Goal: Check status: Check status

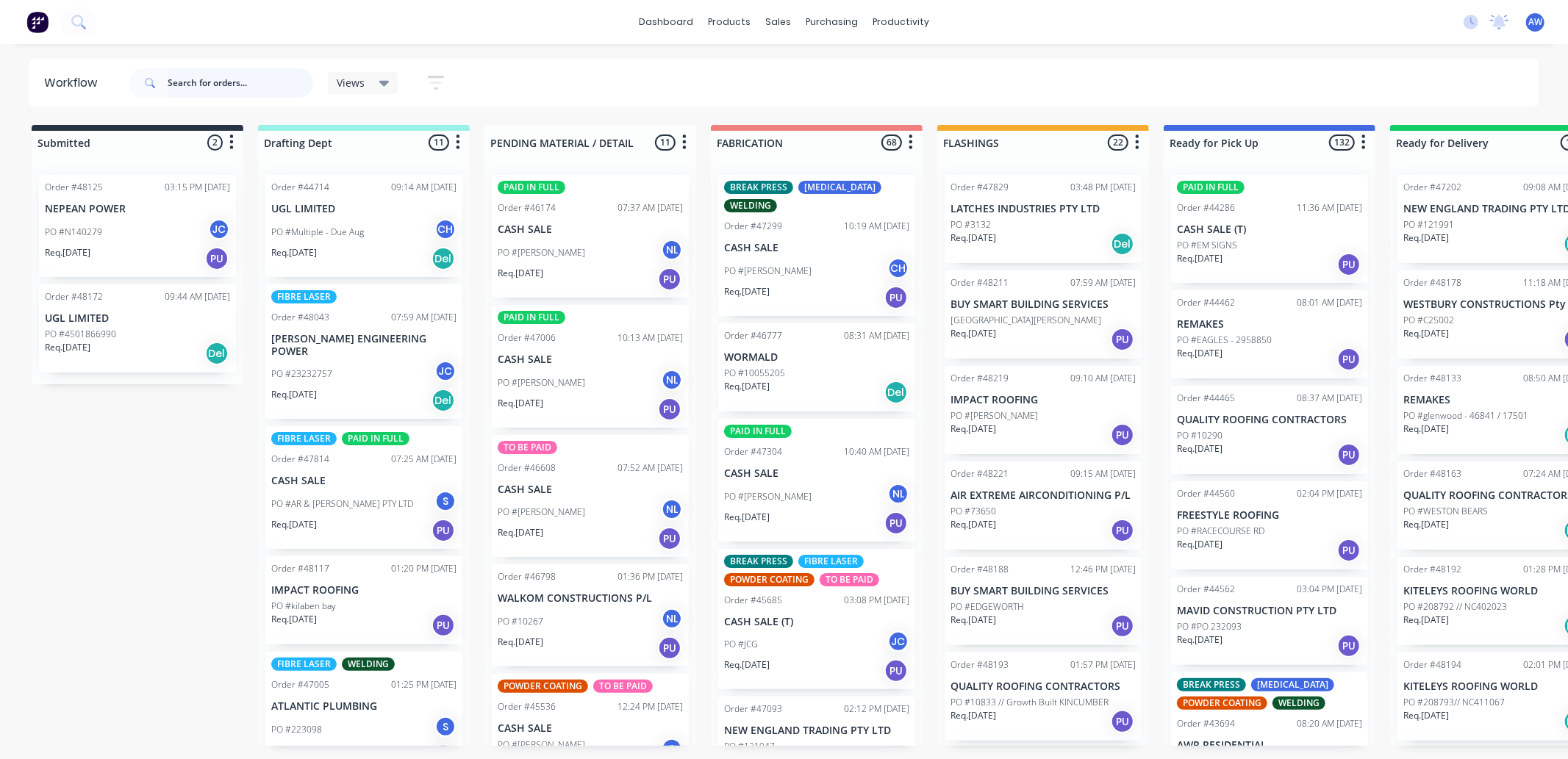
click at [216, 84] on input "text" at bounding box center [241, 83] width 146 height 29
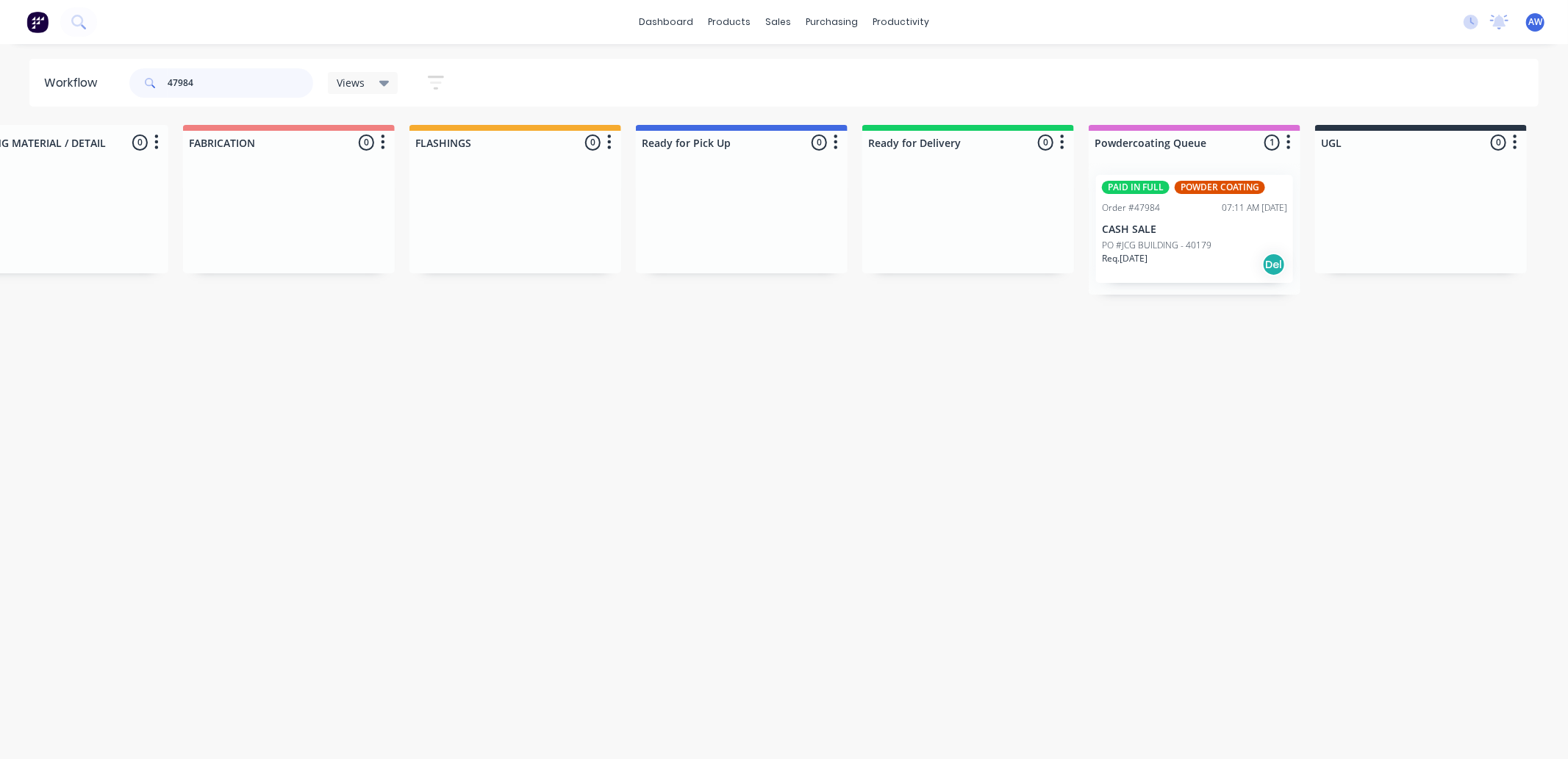
scroll to position [0, 883]
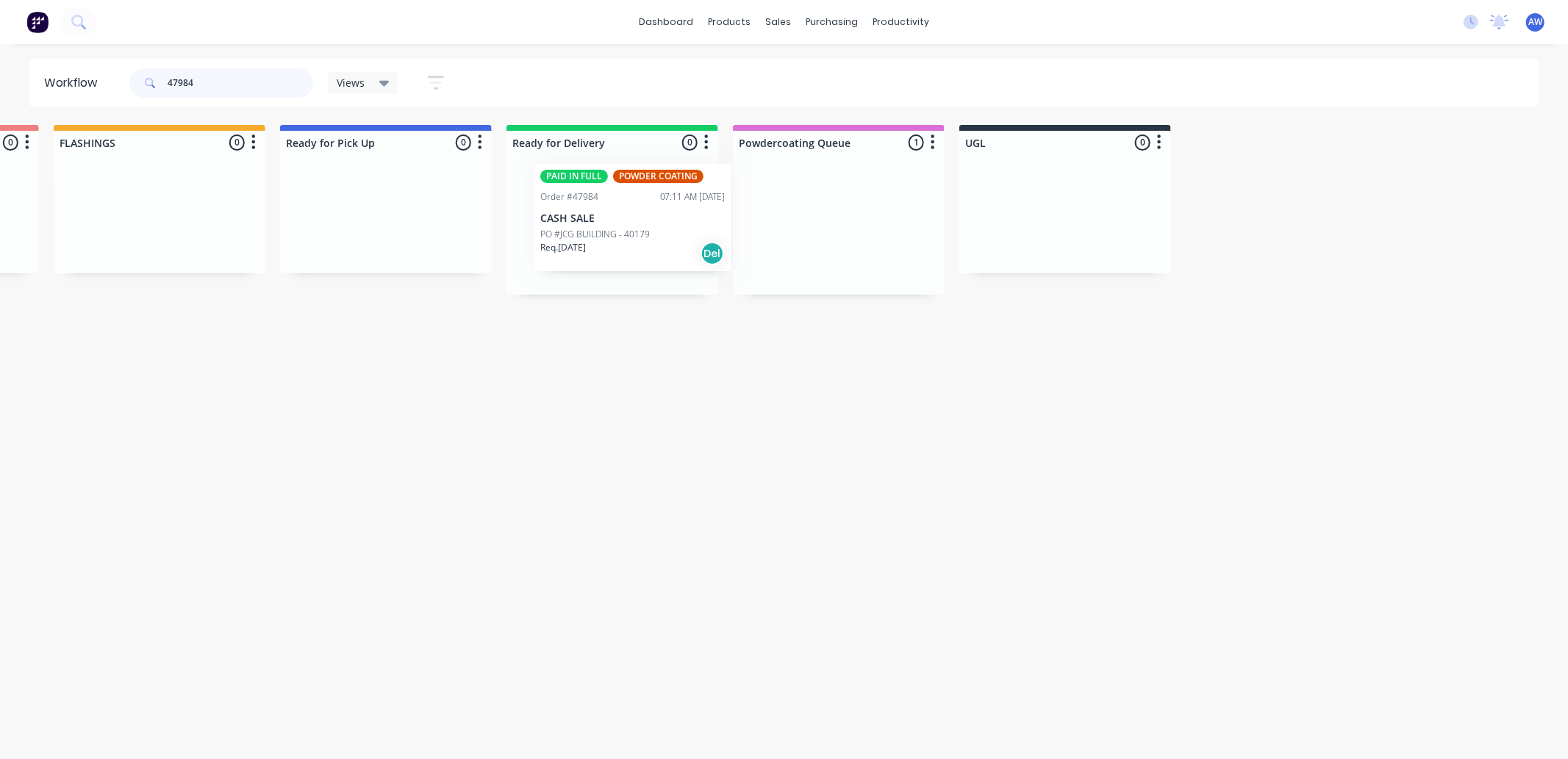
drag, startPoint x: 850, startPoint y: 239, endPoint x: 634, endPoint y: 232, distance: 216.1
click at [634, 232] on div "Submitted 0 Sort By Created date Required date Order number Customer name Most …" at bounding box center [331, 210] width 2451 height 170
type input "47984"
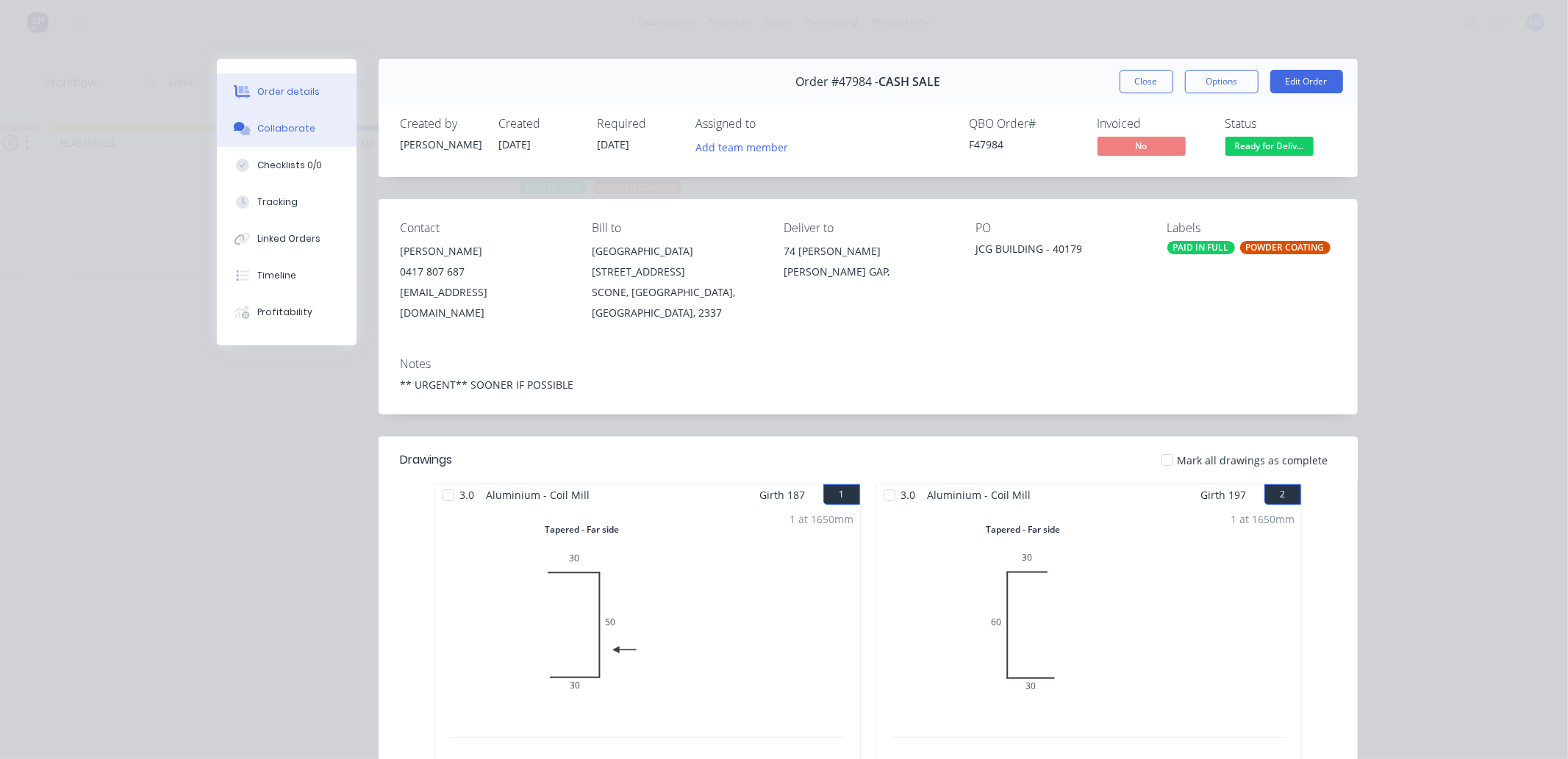
click at [282, 129] on div "Collaborate" at bounding box center [286, 129] width 58 height 13
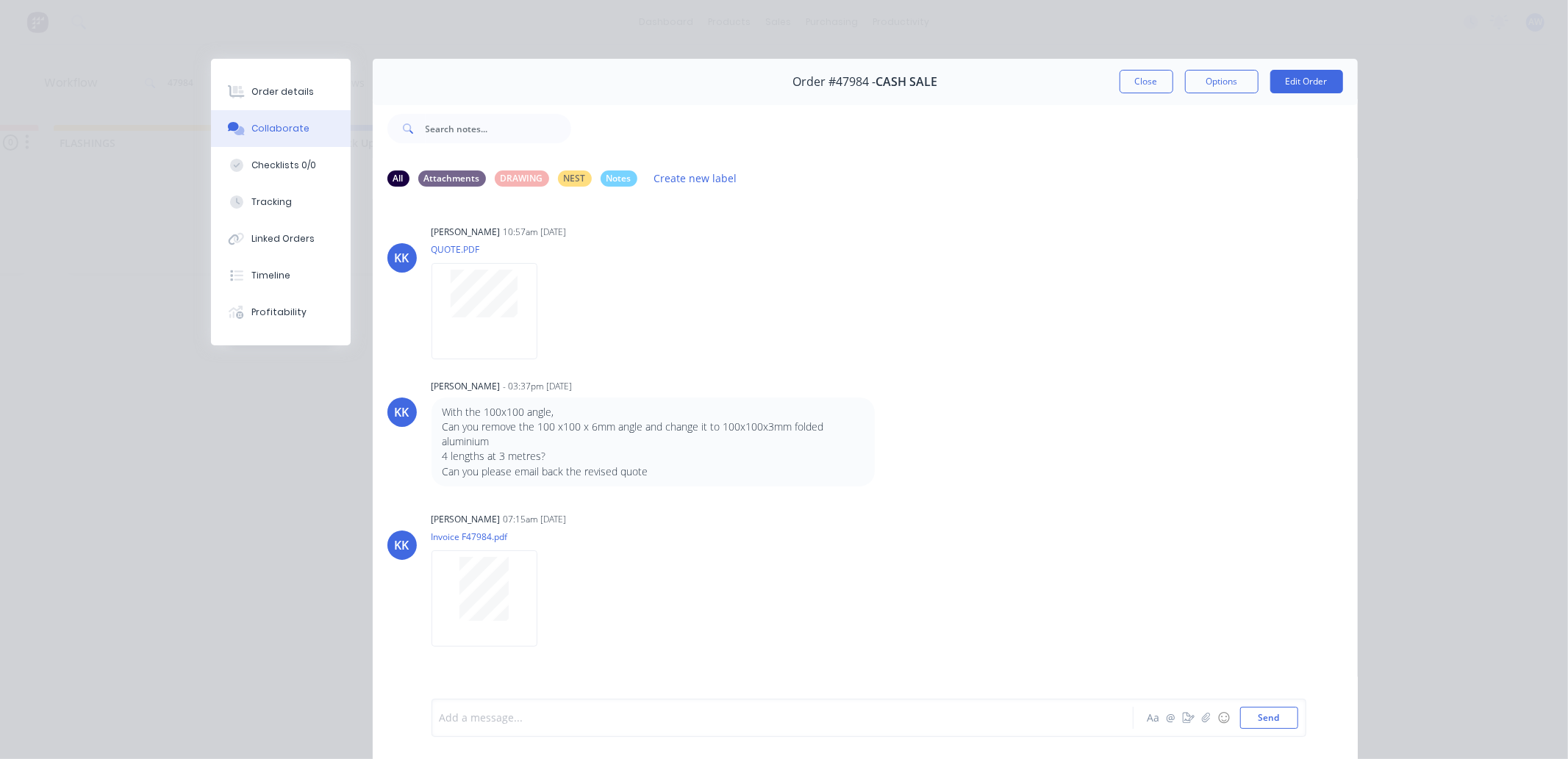
click at [476, 722] on div at bounding box center [762, 718] width 643 height 15
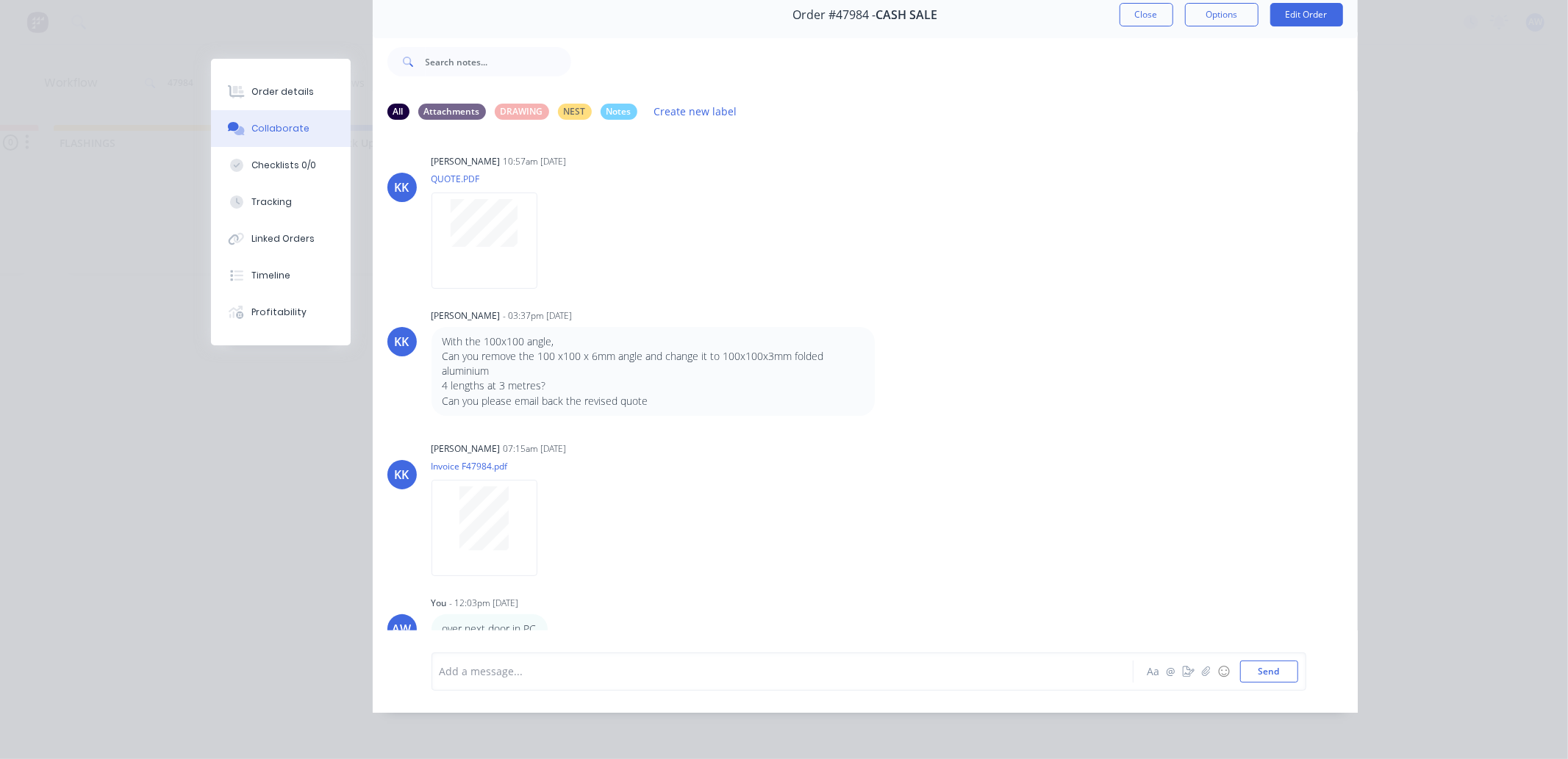
scroll to position [0, 0]
click at [1135, 6] on button "Close" at bounding box center [1147, 15] width 53 height 23
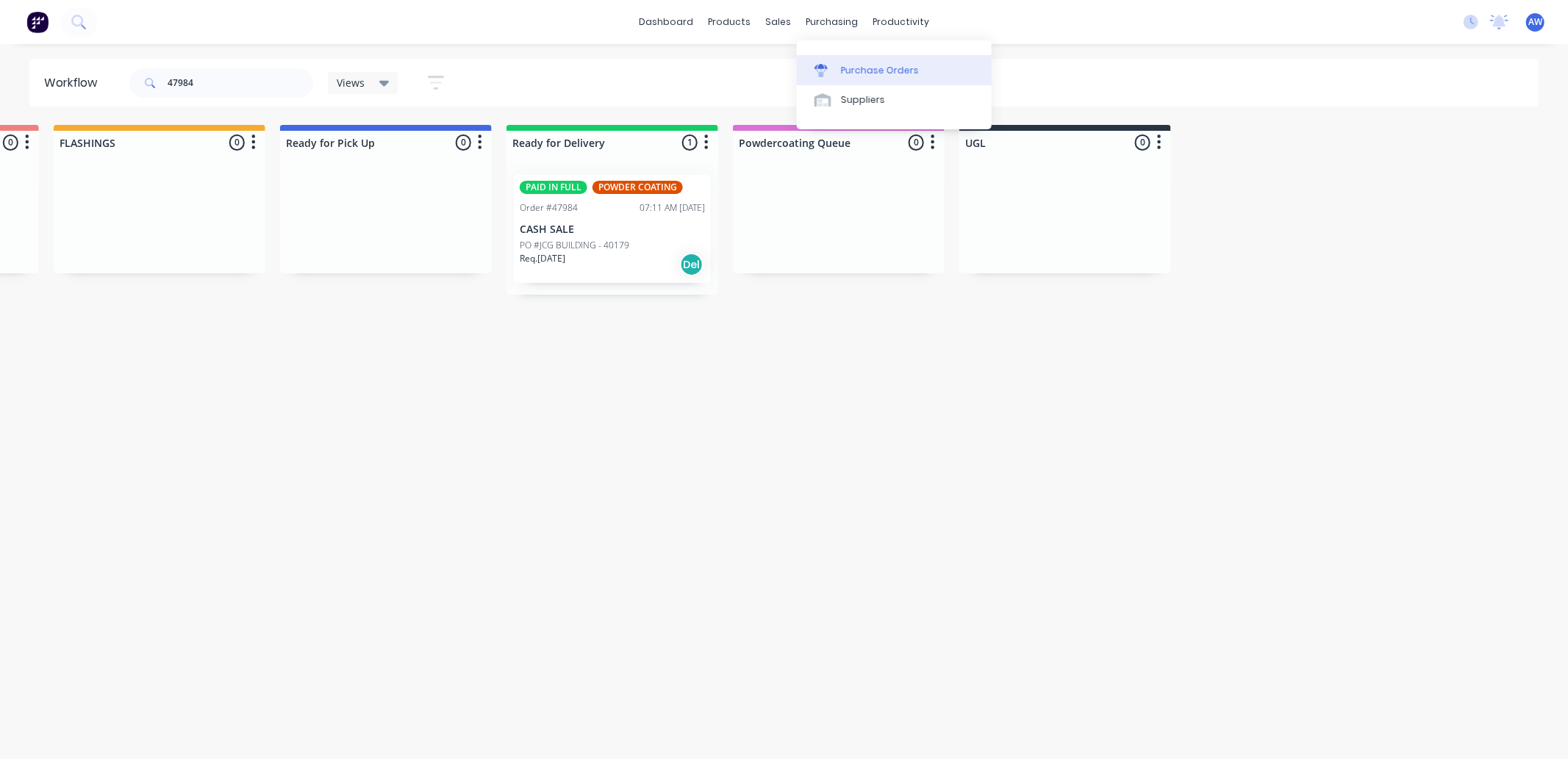
click at [869, 68] on div "Purchase Orders" at bounding box center [880, 70] width 78 height 13
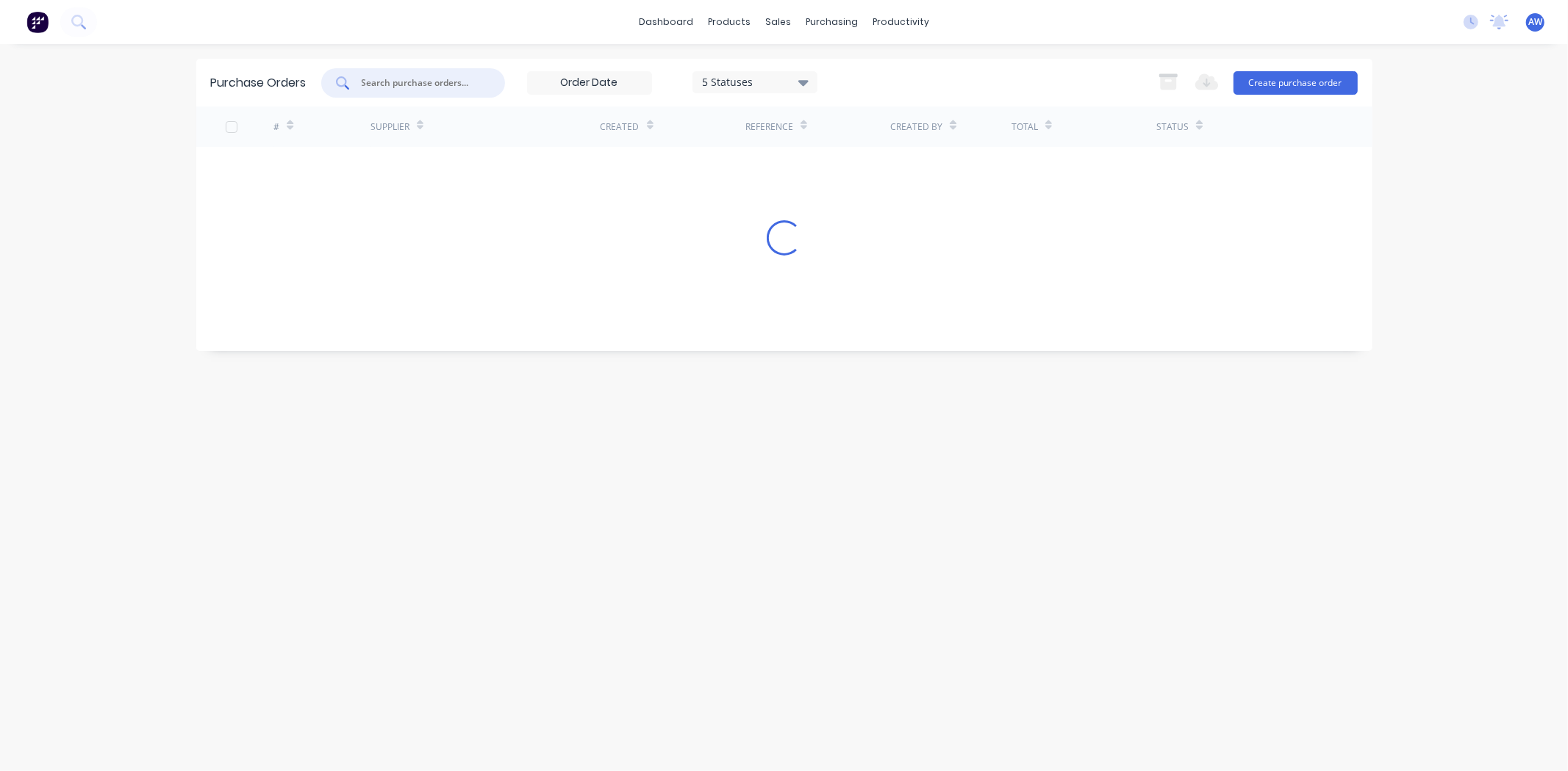
click at [397, 79] on input "text" at bounding box center [421, 83] width 122 height 15
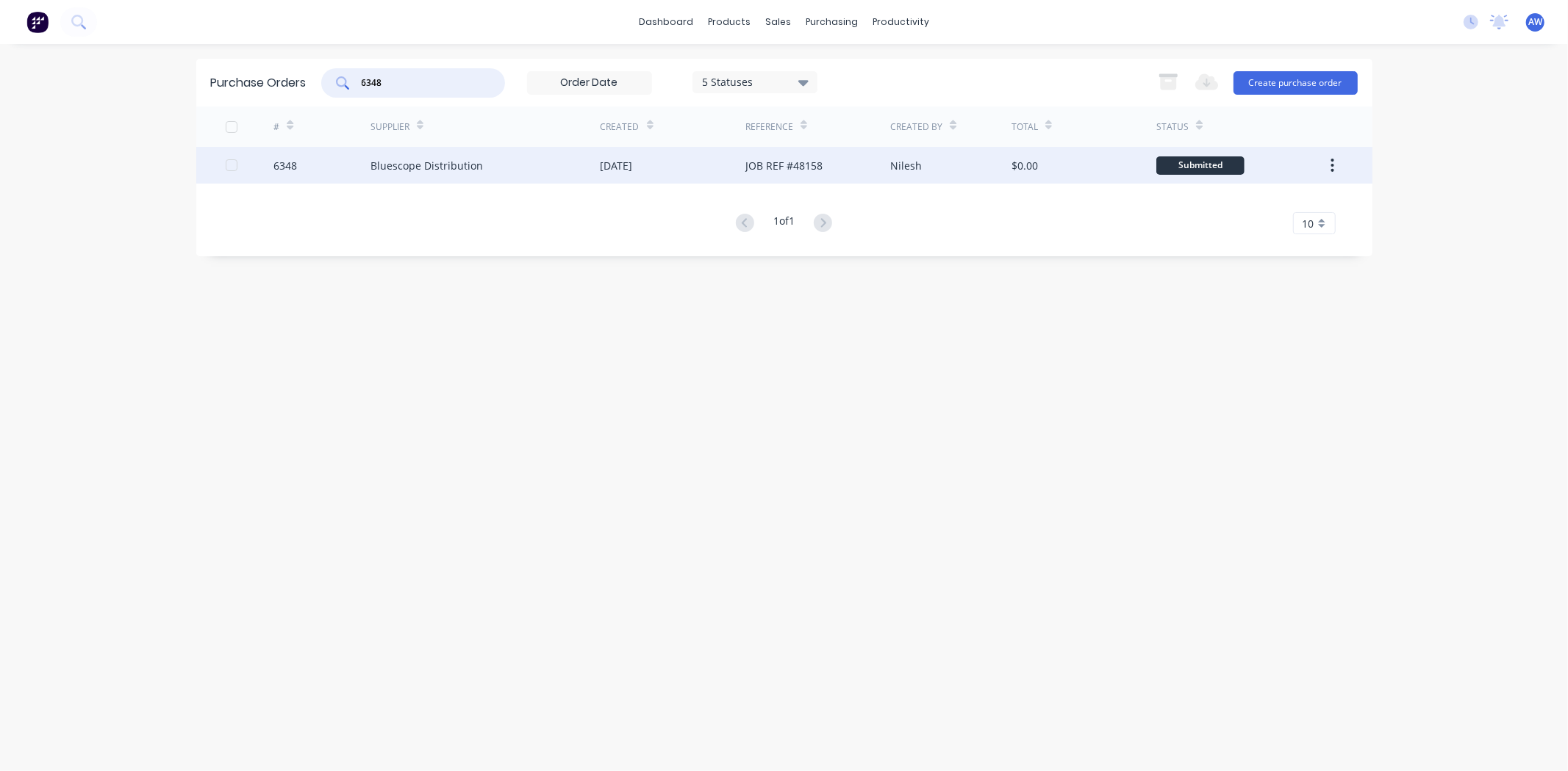
type input "6348"
click at [500, 162] on div "Bluescope Distribution" at bounding box center [485, 164] width 230 height 36
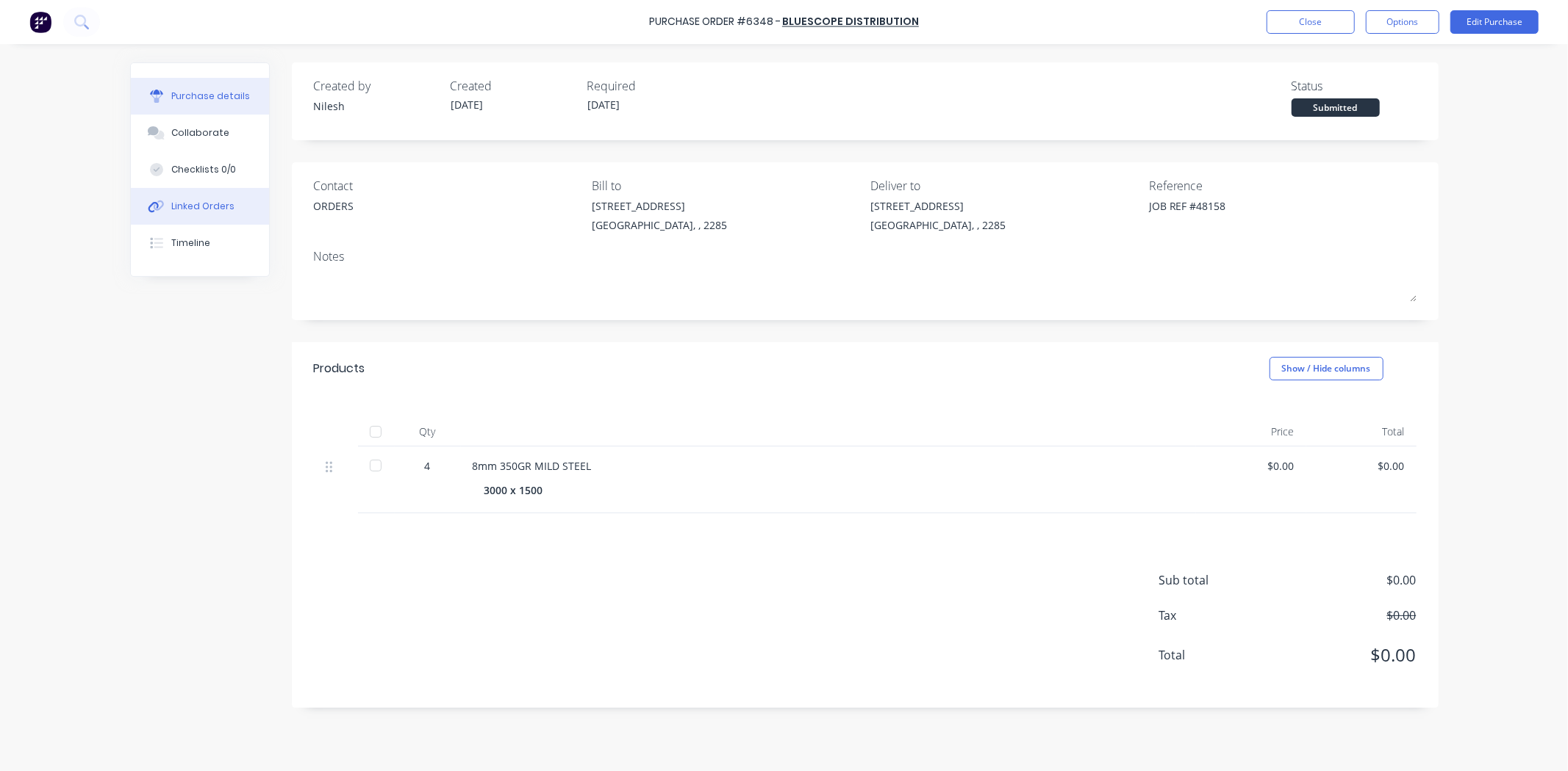
click at [219, 201] on div "Linked Orders" at bounding box center [203, 207] width 63 height 13
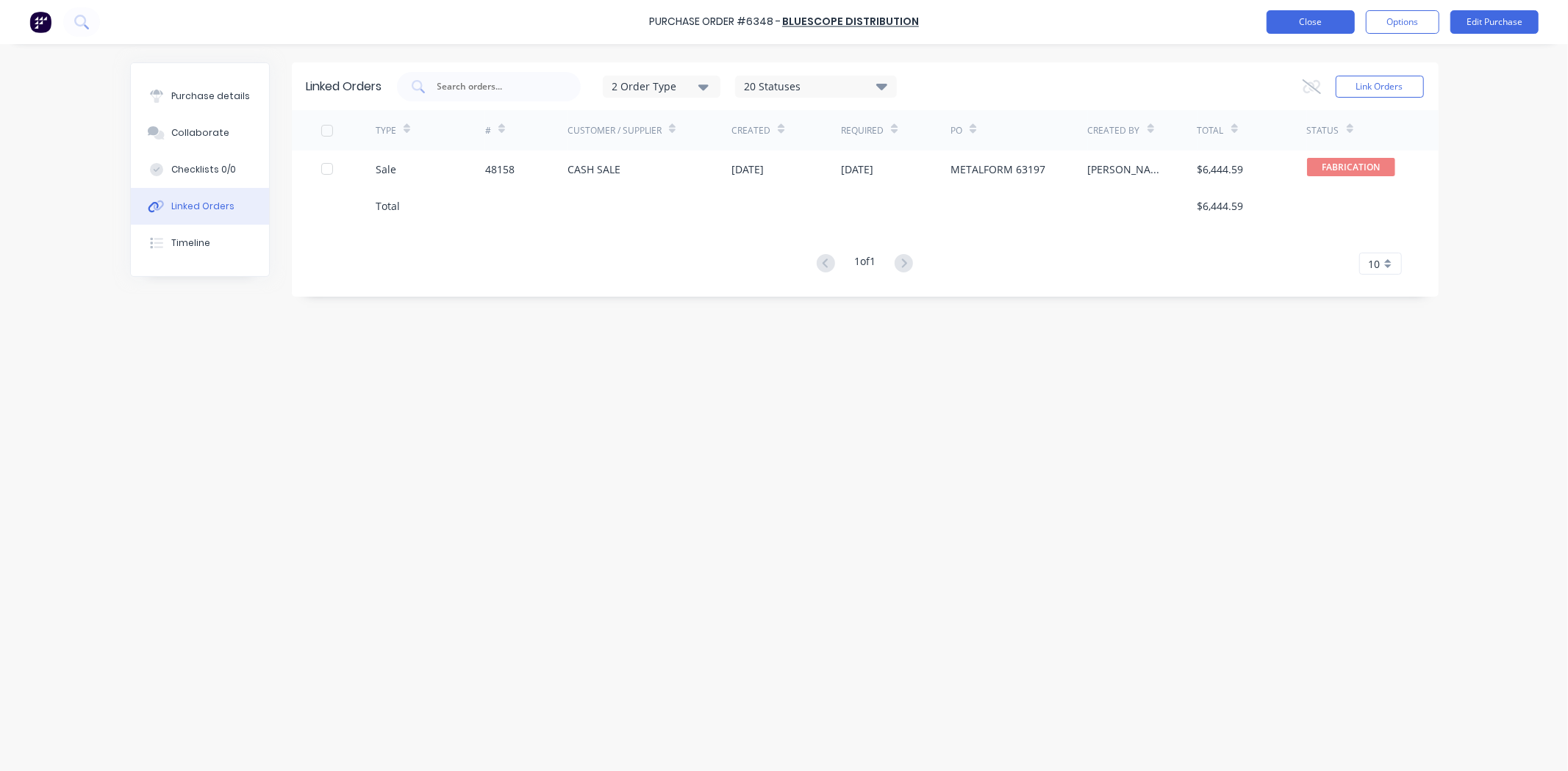
click at [1302, 27] on button "Close" at bounding box center [1310, 22] width 88 height 23
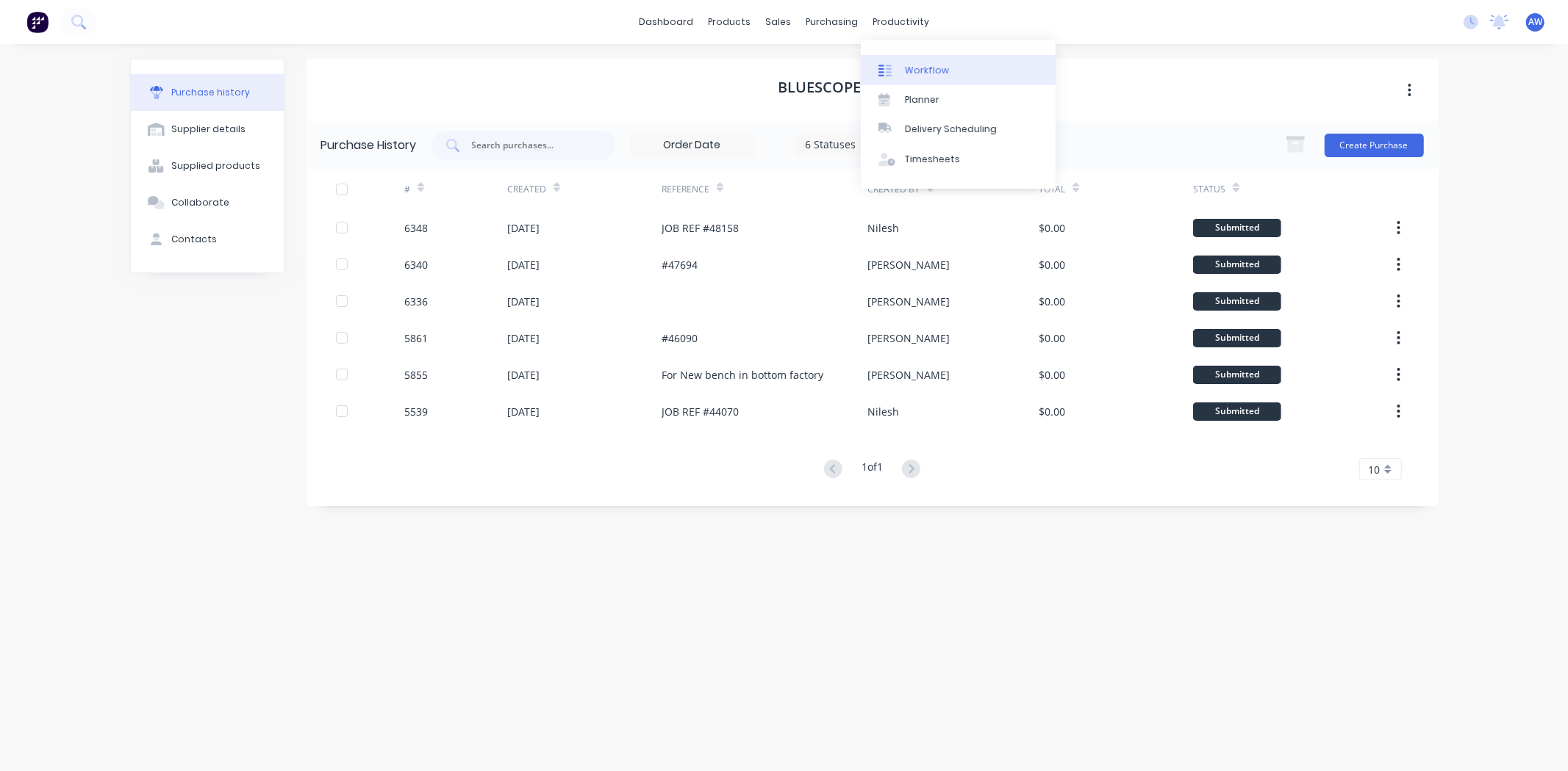
click at [932, 66] on div "Workflow" at bounding box center [927, 70] width 44 height 13
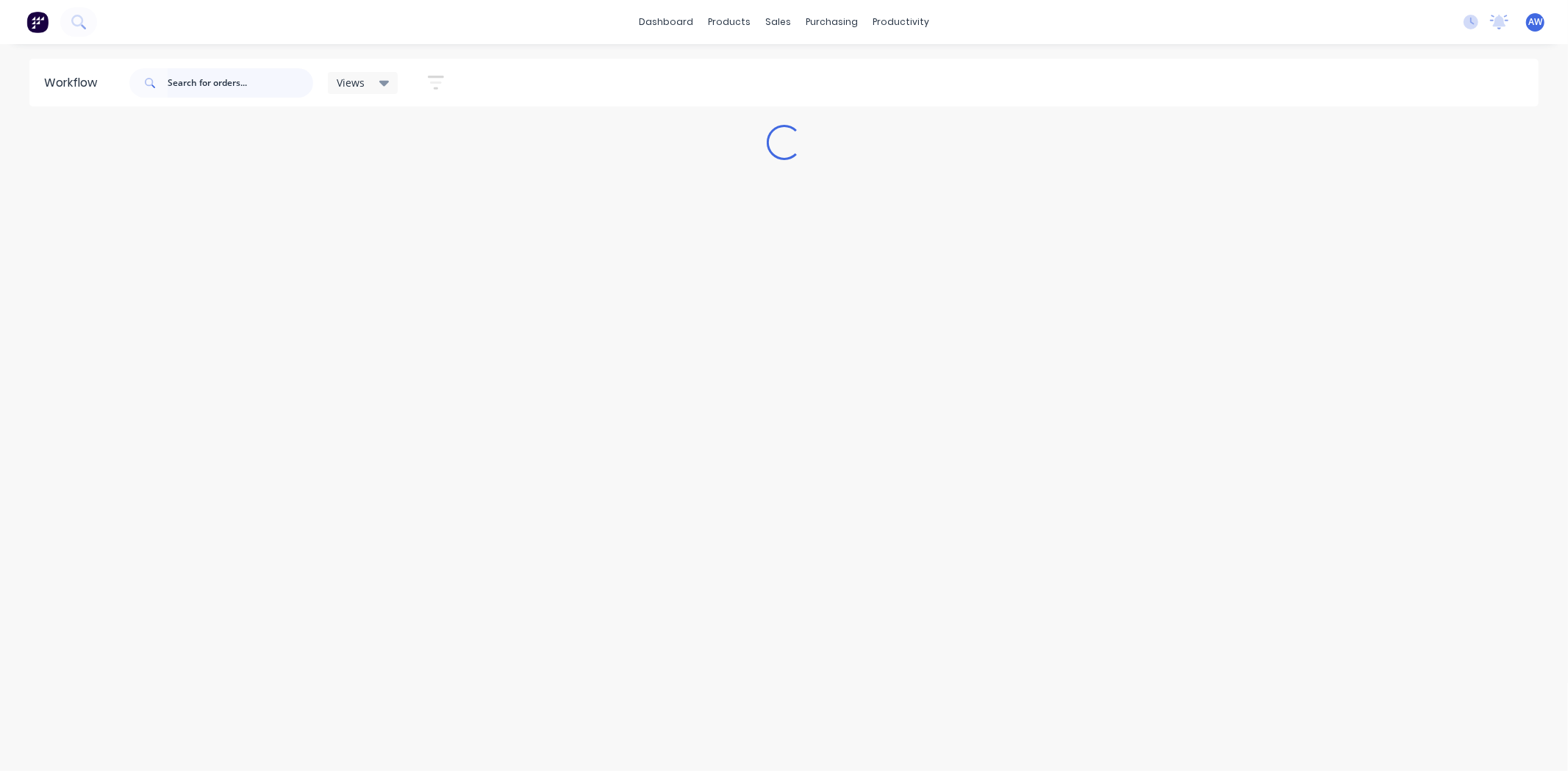
click at [196, 84] on input "text" at bounding box center [241, 83] width 146 height 29
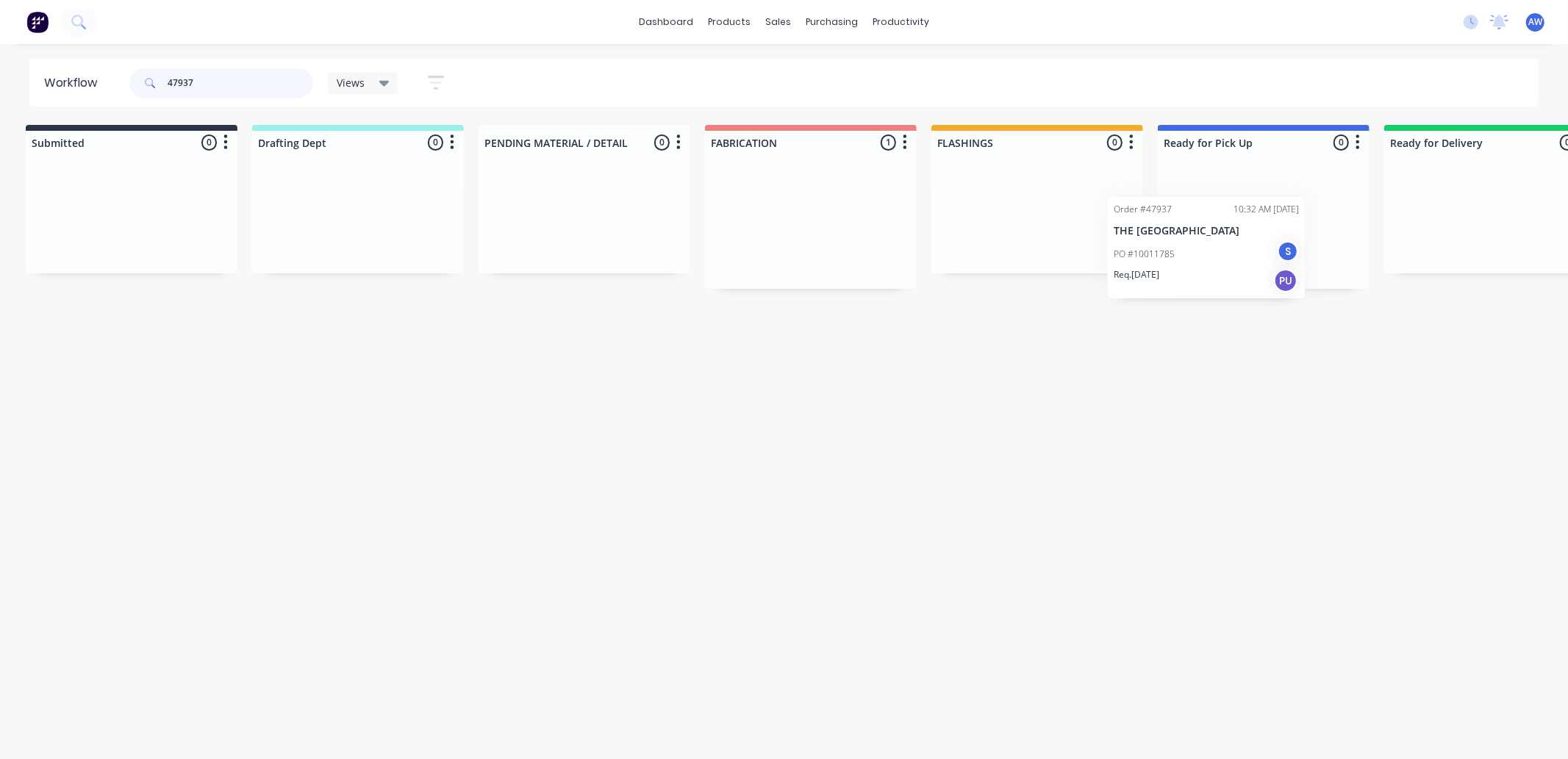
scroll to position [0, 12]
drag, startPoint x: 861, startPoint y: 238, endPoint x: 1225, endPoint y: 249, distance: 364.2
click at [1225, 249] on div "Submitted 0 Sort By Created date Required date Order number Customer name Most …" at bounding box center [1202, 207] width 2451 height 164
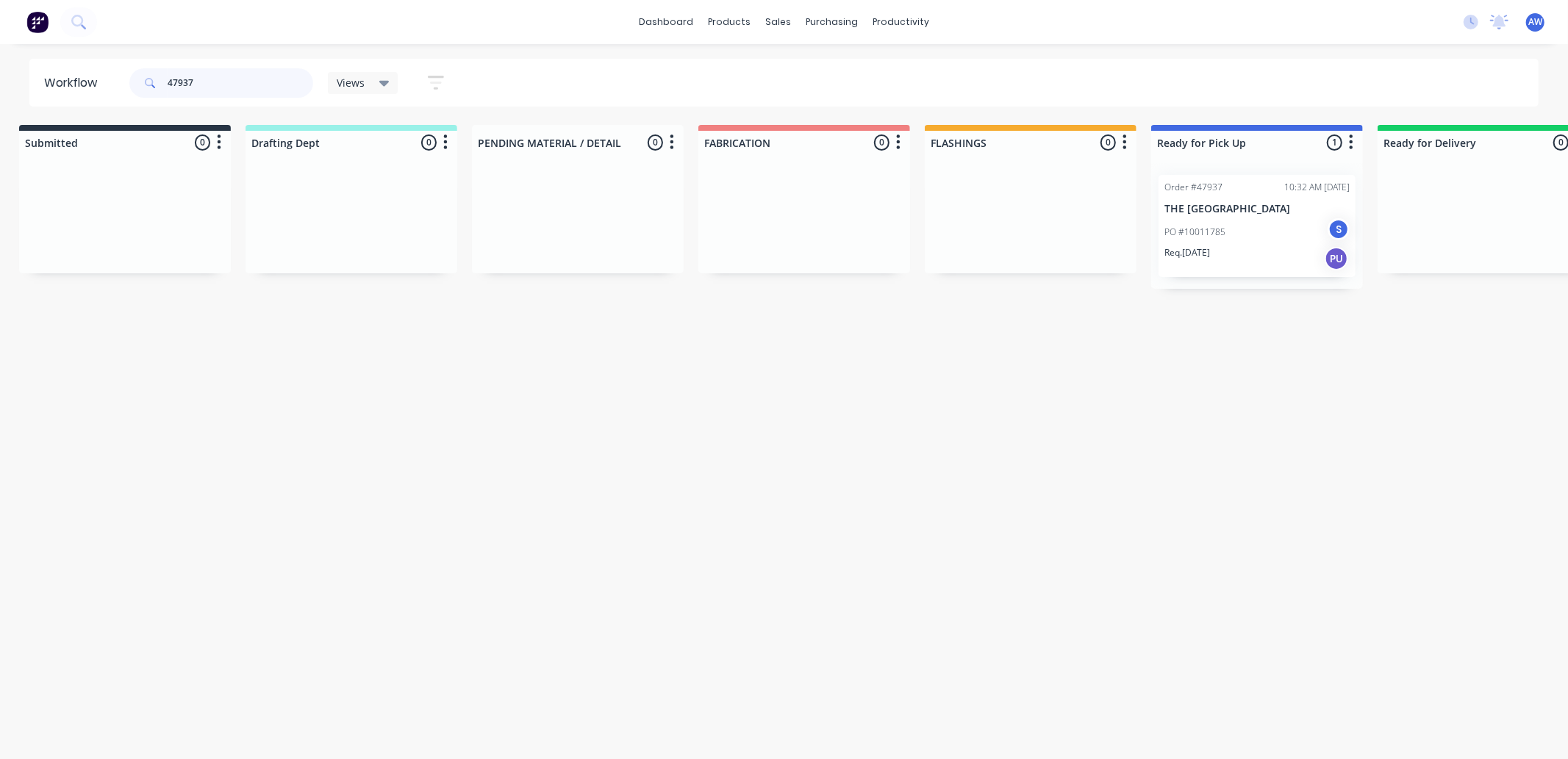
type input "47937"
click at [1241, 243] on div "PO #10011785 S" at bounding box center [1257, 232] width 186 height 28
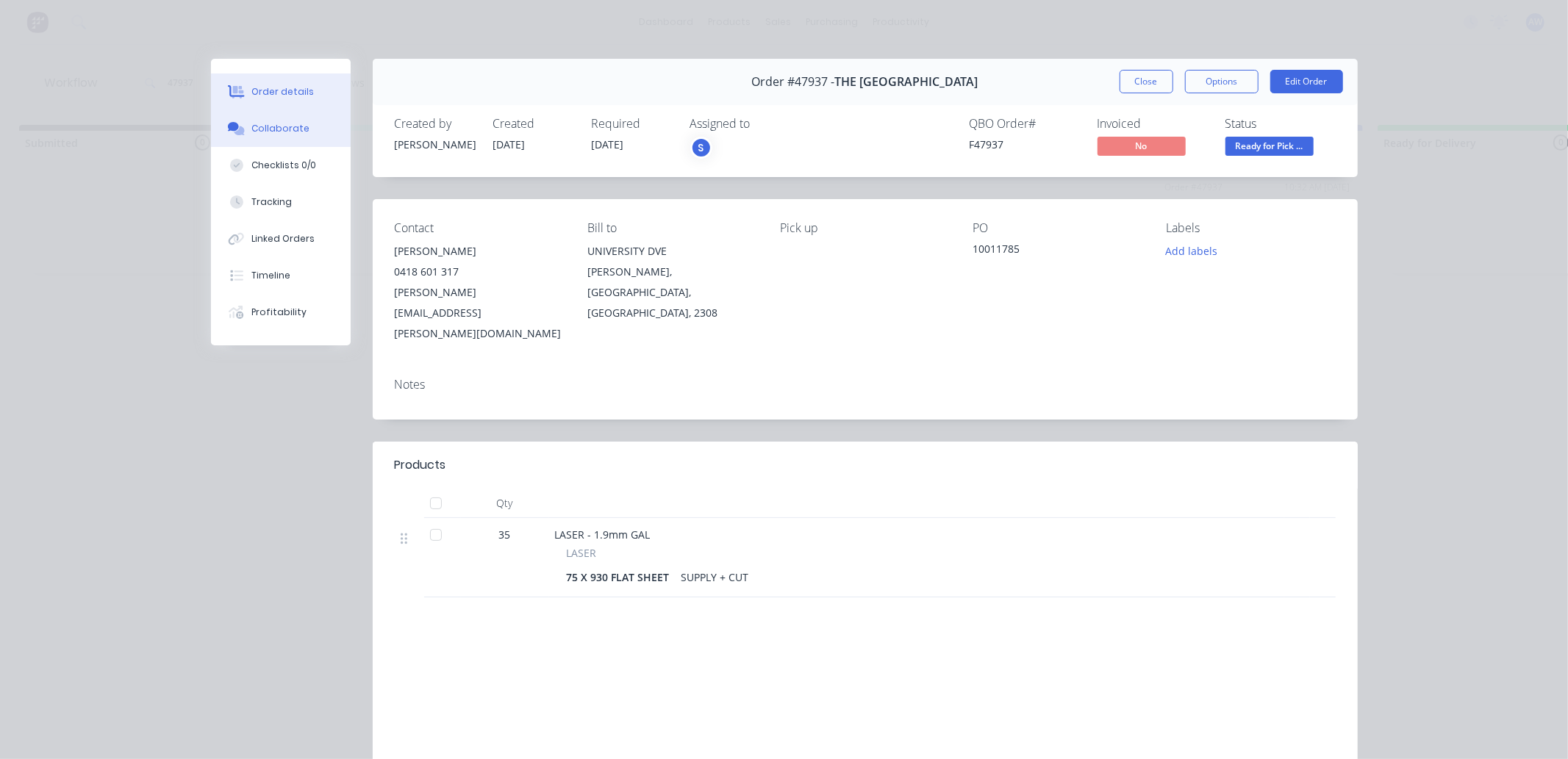
click at [287, 125] on div "Collaborate" at bounding box center [280, 129] width 58 height 13
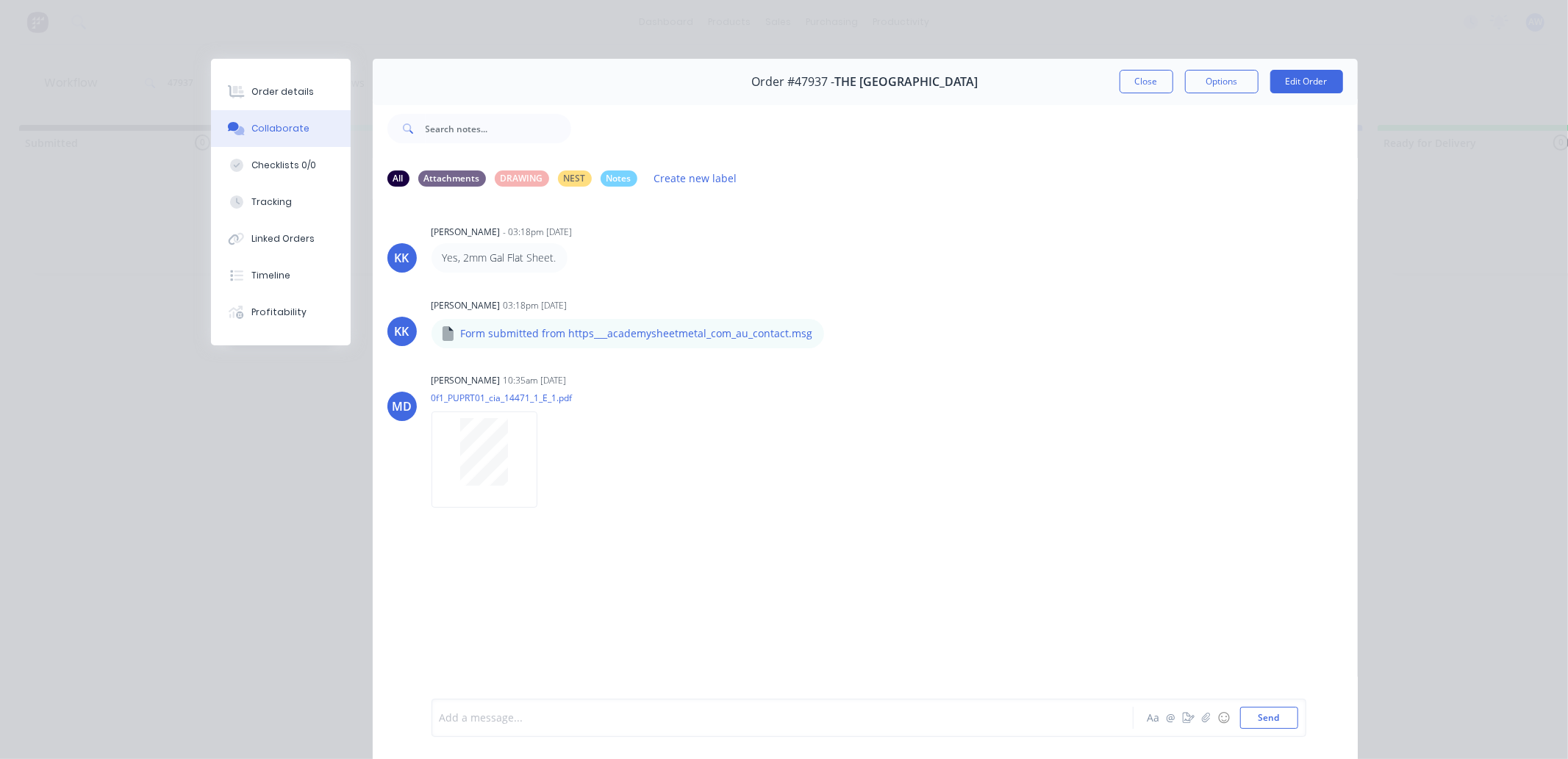
click at [498, 716] on div at bounding box center [762, 718] width 643 height 15
click at [1135, 78] on button "Close" at bounding box center [1147, 81] width 53 height 23
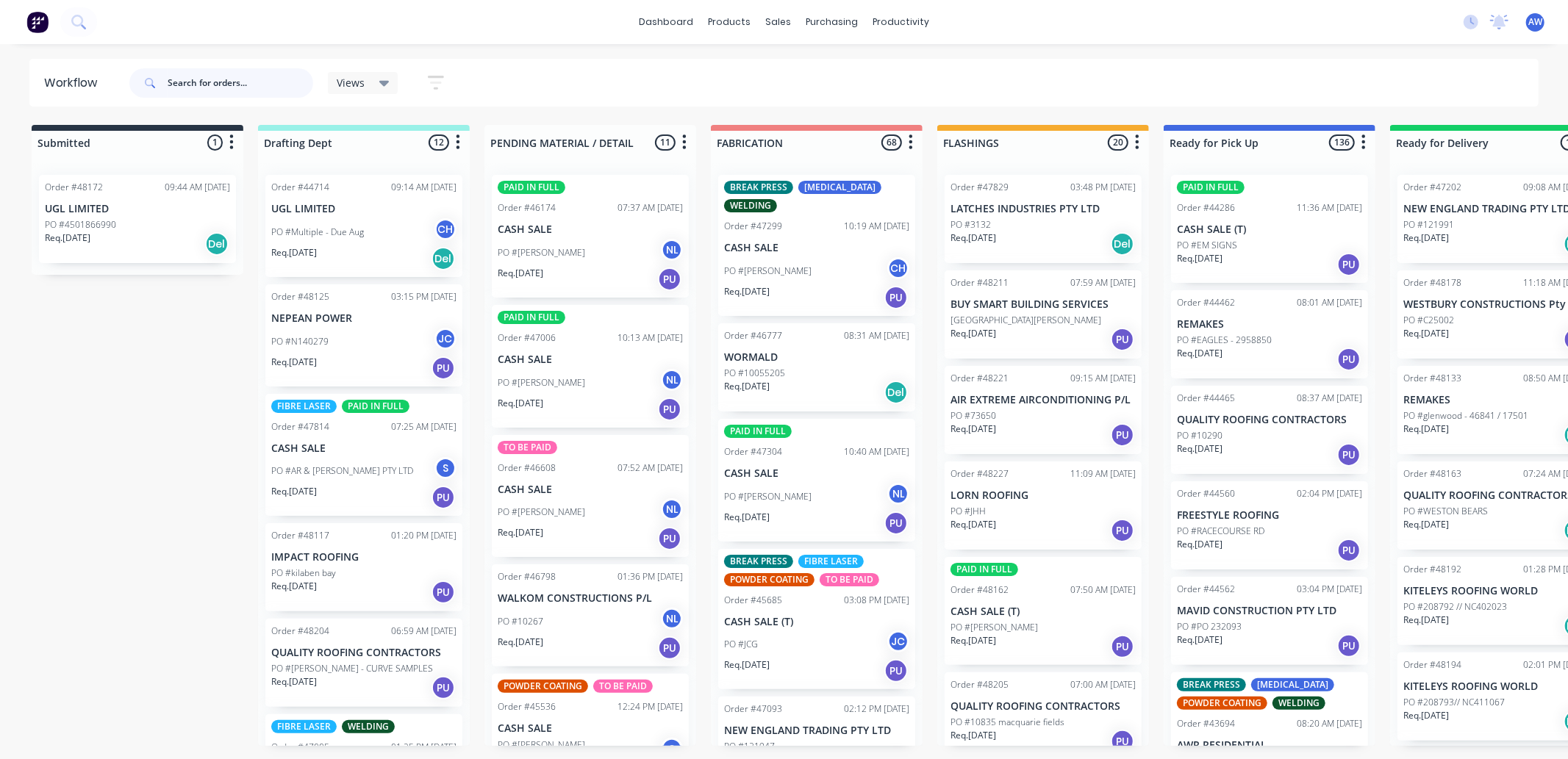
click at [211, 86] on input "text" at bounding box center [241, 83] width 146 height 29
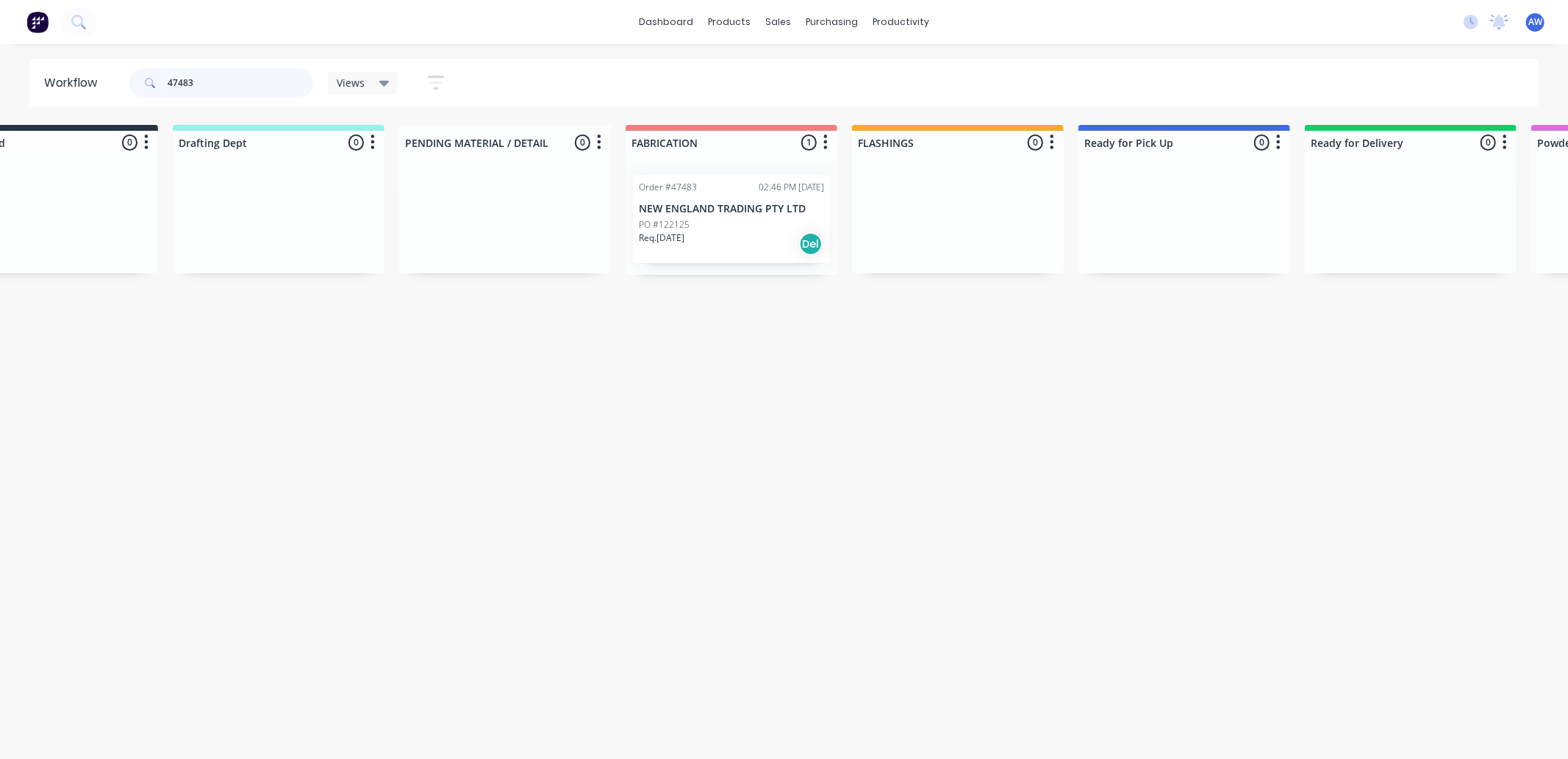
scroll to position [0, 78]
click at [202, 81] on input "47483" at bounding box center [241, 83] width 146 height 29
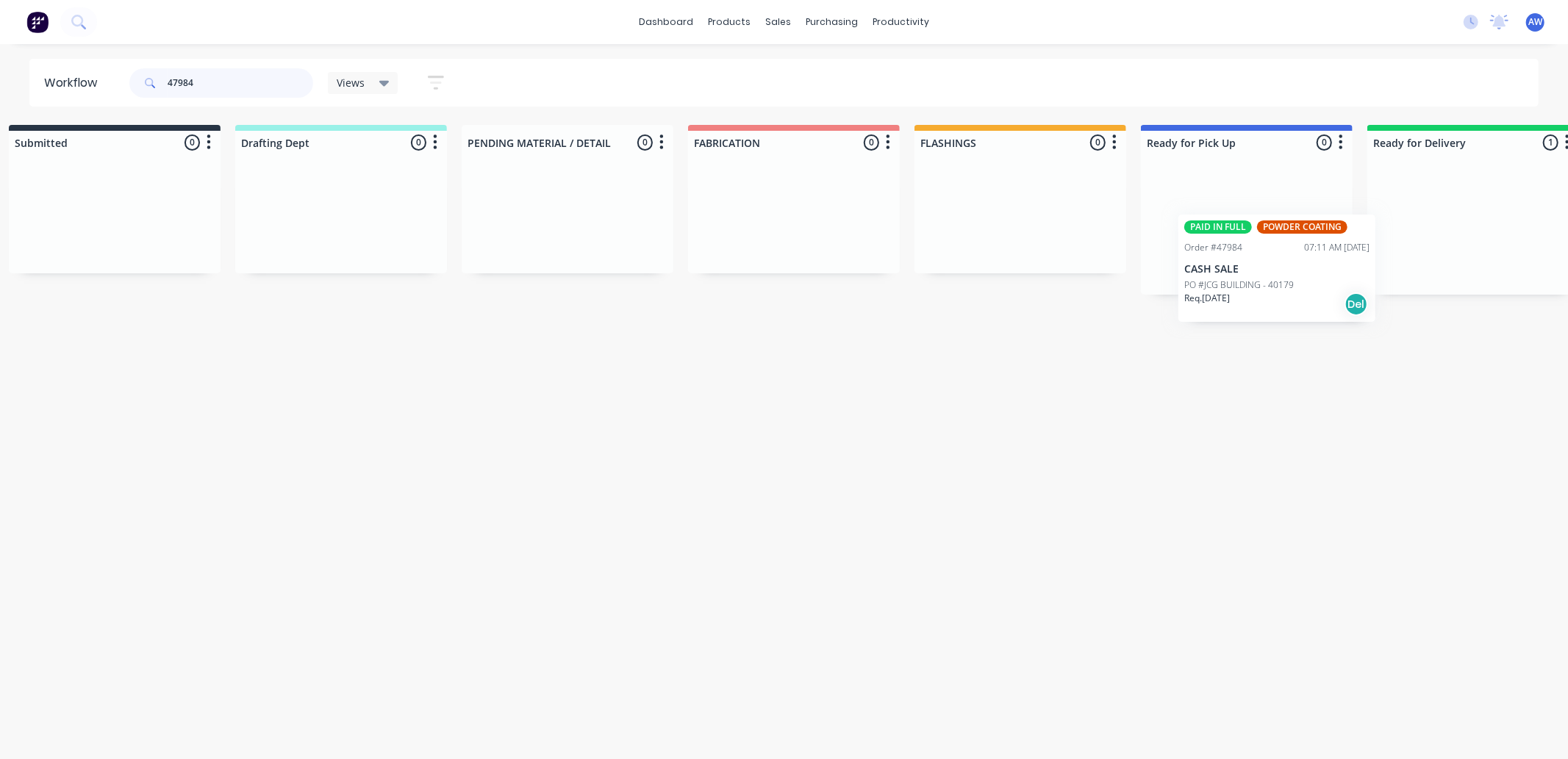
scroll to position [0, 26]
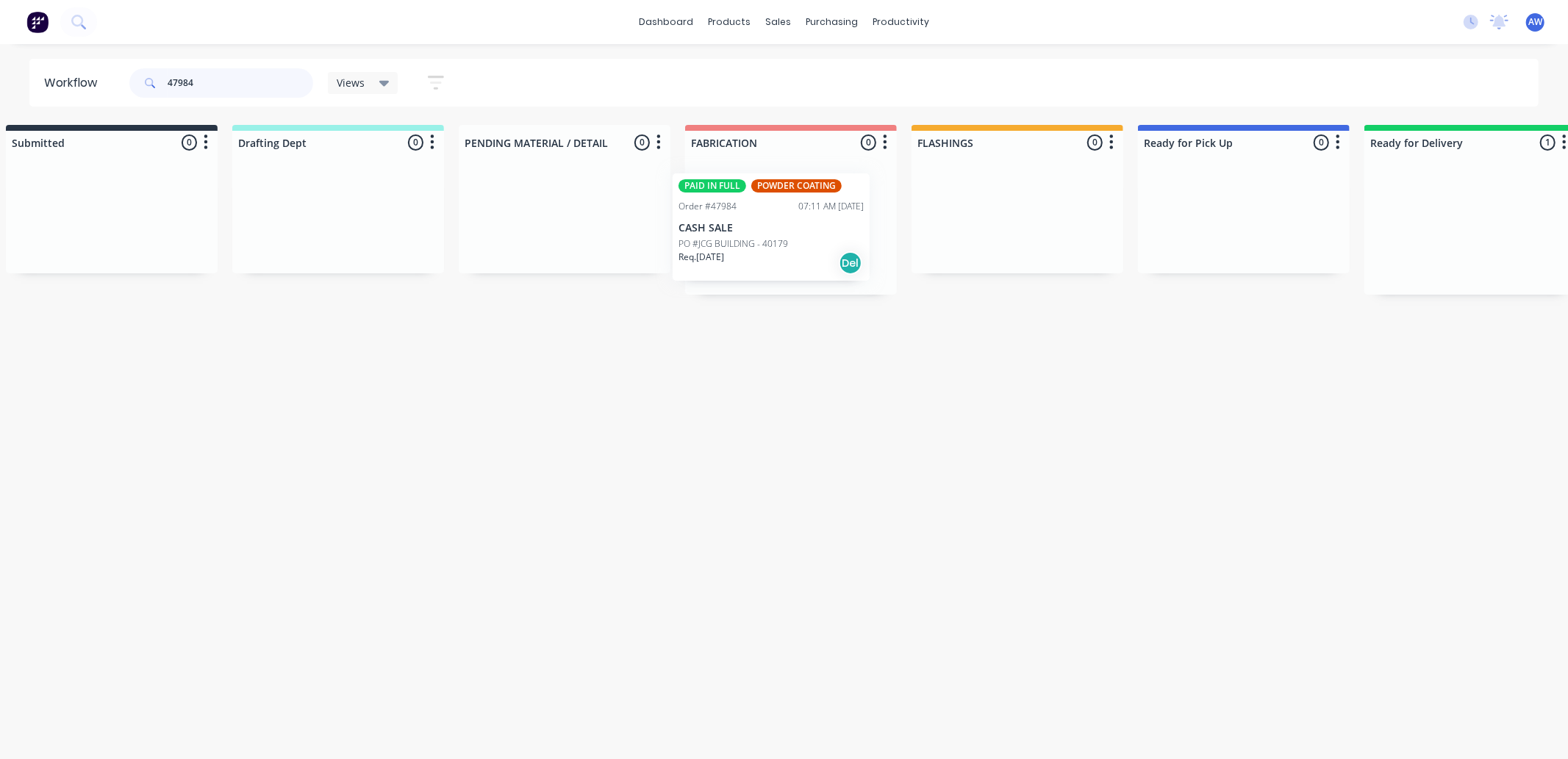
drag, startPoint x: 1500, startPoint y: 225, endPoint x: 771, endPoint y: 226, distance: 729.0
click at [771, 226] on div "Submitted 0 Sort By Created date Required date Order number Customer name Most …" at bounding box center [1189, 210] width 2451 height 170
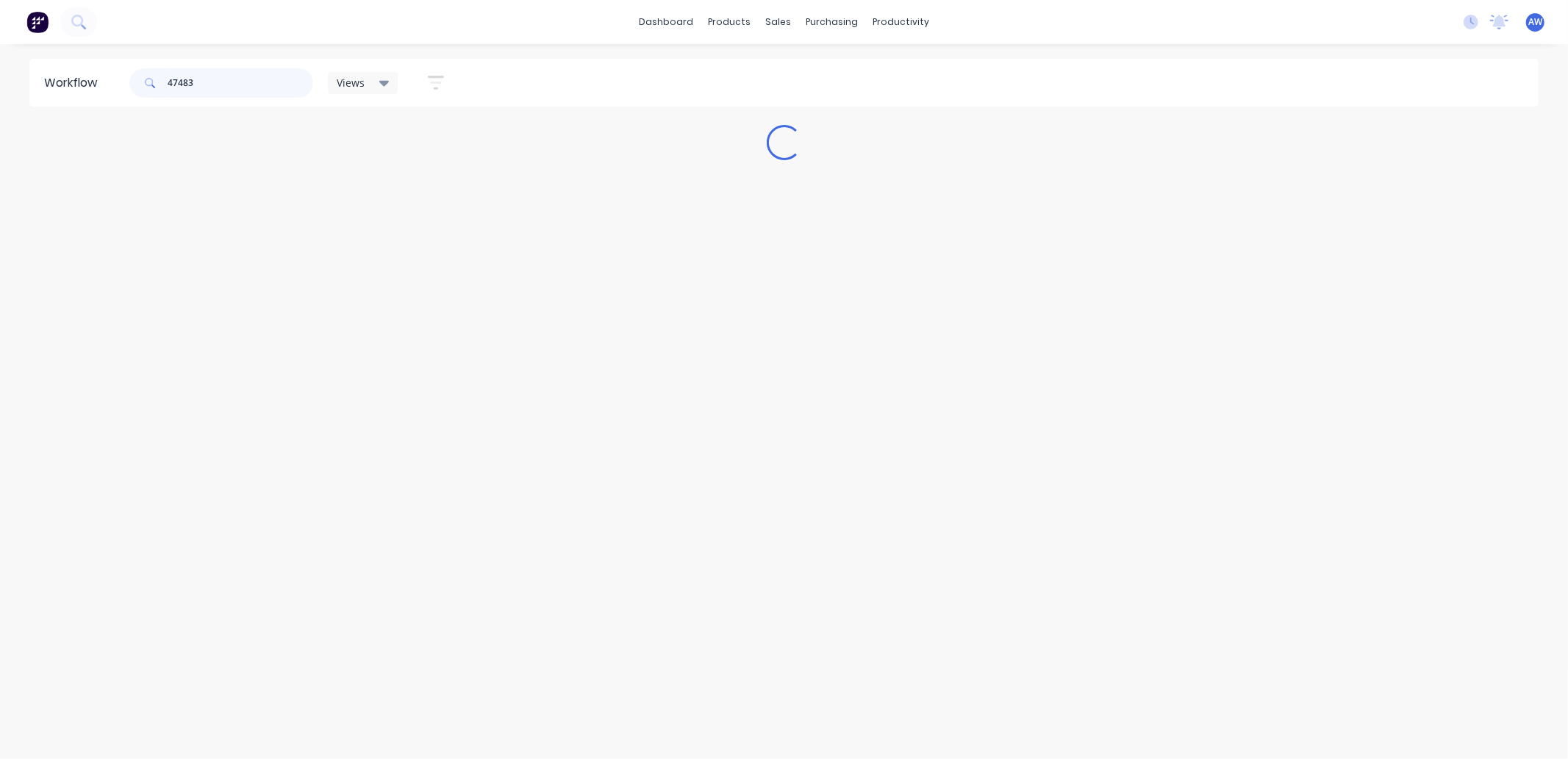
scroll to position [0, 0]
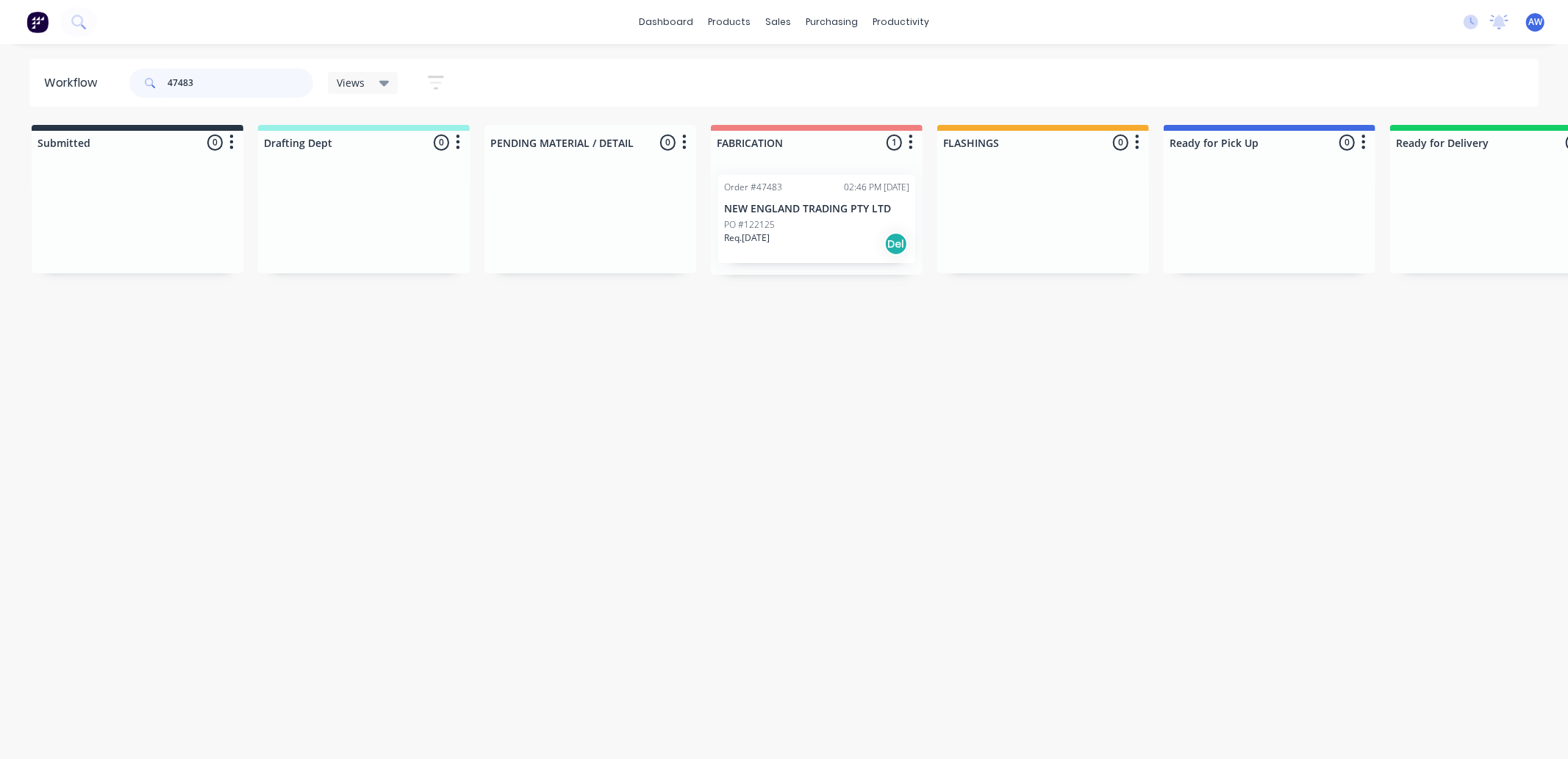
type input "47483"
click at [809, 215] on p "NEW ENGLAND TRADING PTY LTD" at bounding box center [817, 208] width 186 height 12
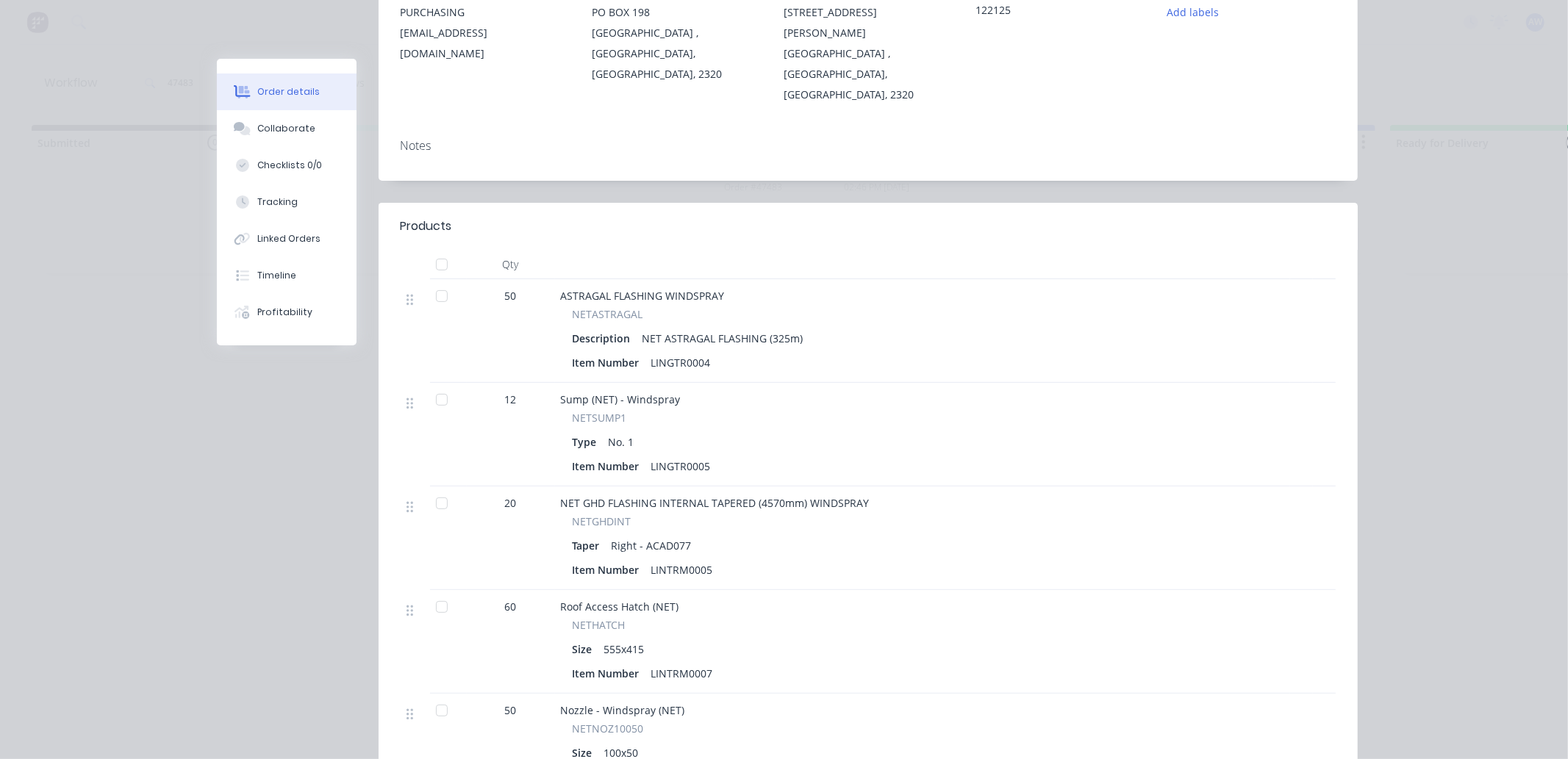
scroll to position [407, 0]
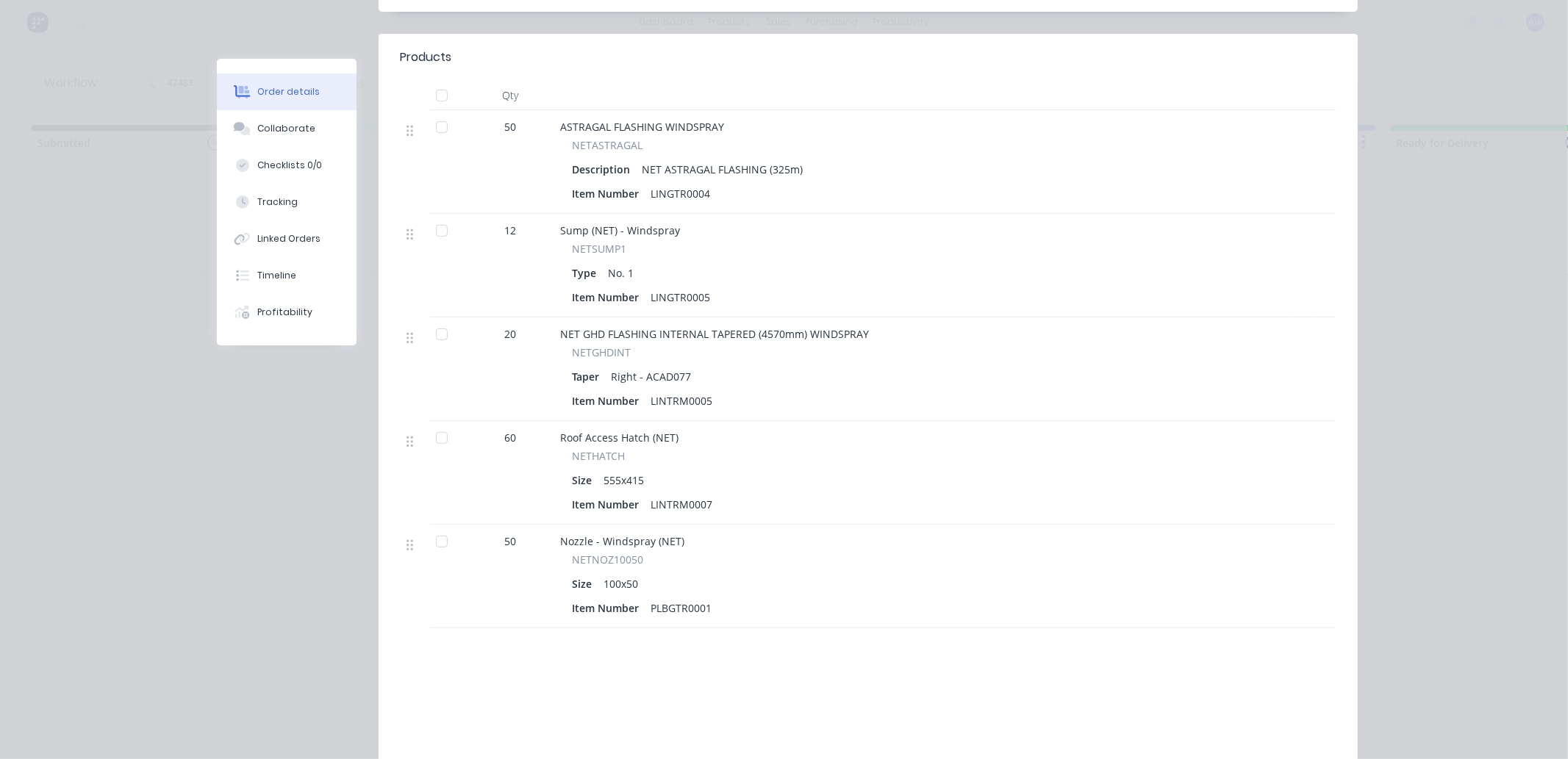
click at [434, 424] on div at bounding box center [442, 438] width 29 height 29
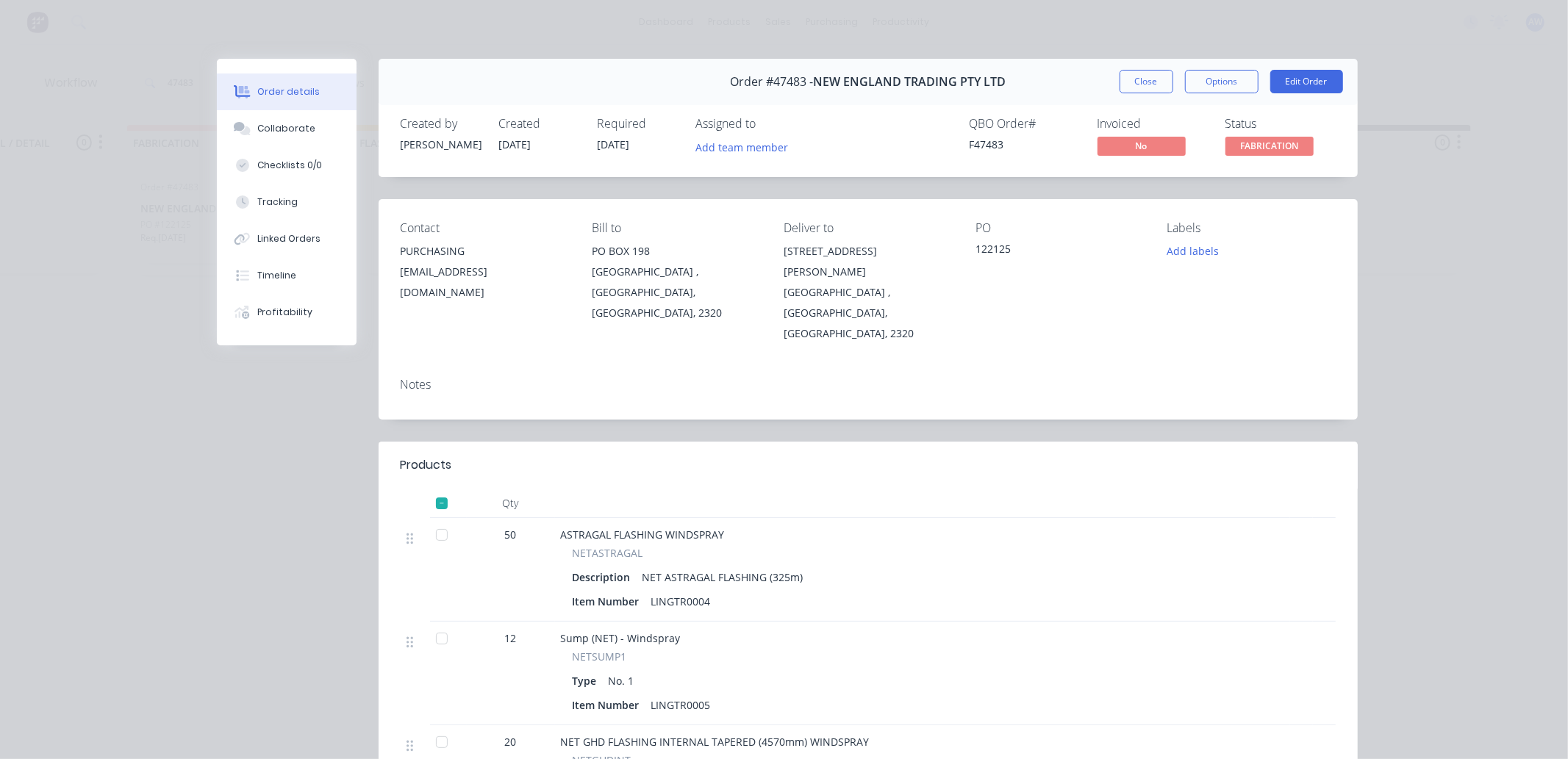
scroll to position [0, 883]
click at [1151, 81] on button "Close" at bounding box center [1147, 81] width 53 height 23
